Goal: Information Seeking & Learning: Stay updated

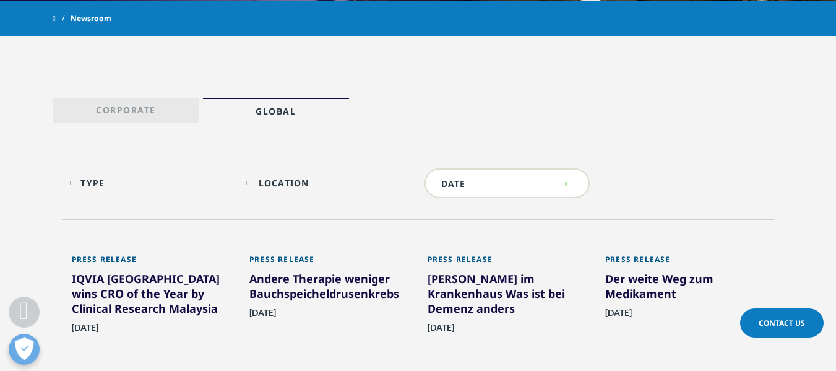
scroll to position [553, 0]
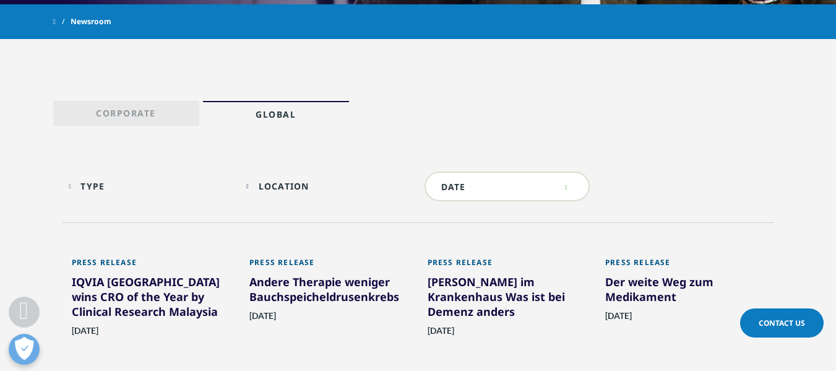
click at [247, 116] on link "Global" at bounding box center [276, 113] width 146 height 25
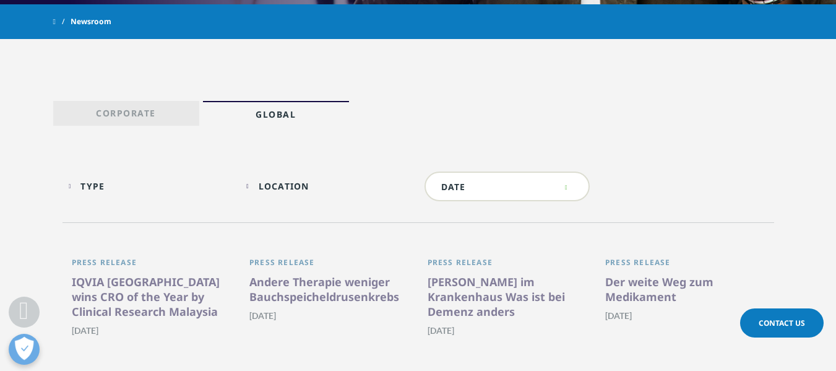
click at [141, 123] on p "Corporate" at bounding box center [126, 115] width 60 height 17
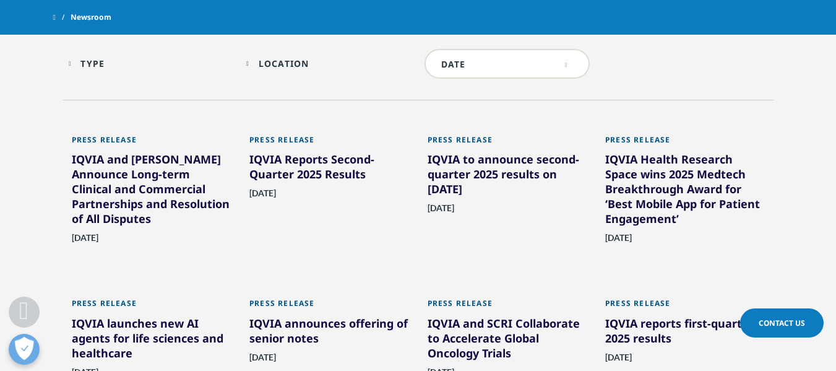
scroll to position [635, 0]
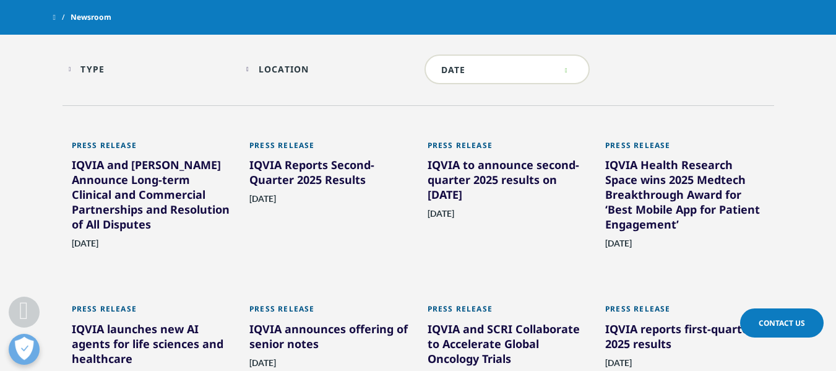
click at [168, 206] on div "IQVIA and [PERSON_NAME] Announce Long-term Clinical and Commercial Partnerships…" at bounding box center [152, 196] width 160 height 79
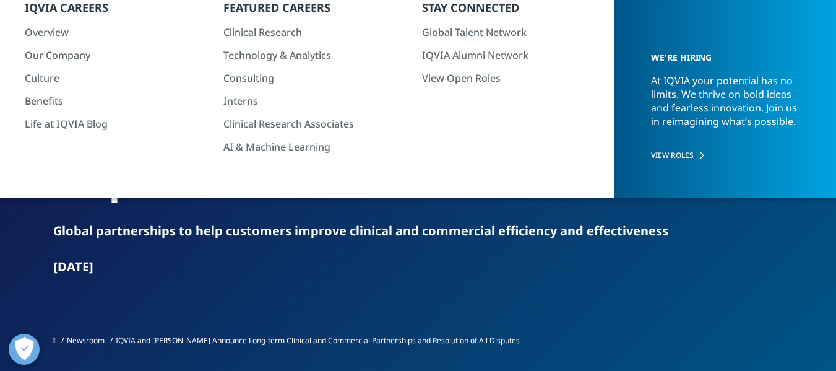
scroll to position [119, 0]
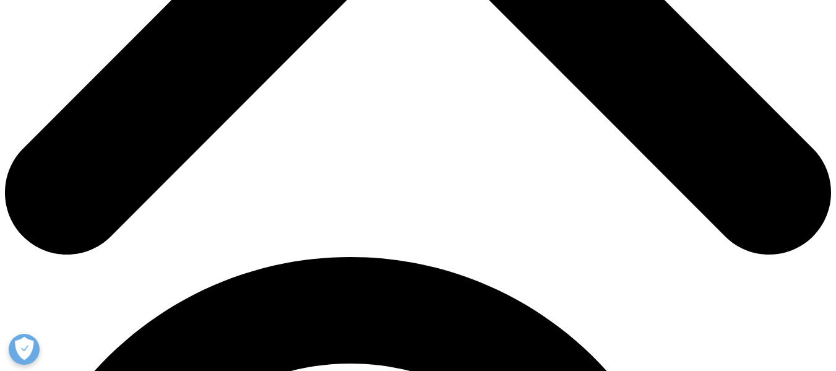
scroll to position [593, 0]
